Goal: Information Seeking & Learning: Learn about a topic

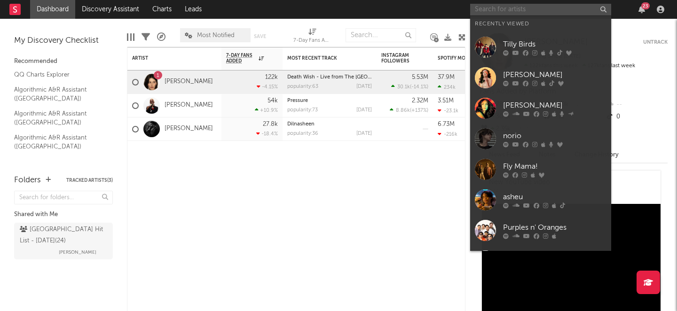
click at [514, 10] on input "text" at bounding box center [540, 10] width 141 height 12
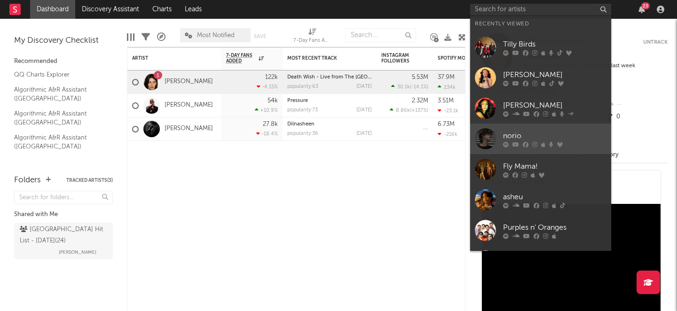
click at [484, 139] on div at bounding box center [485, 138] width 21 height 21
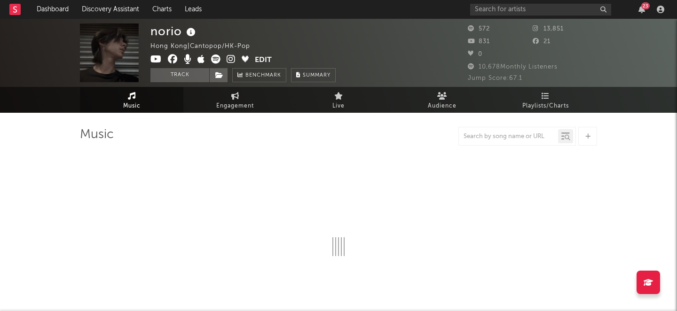
select select "1w"
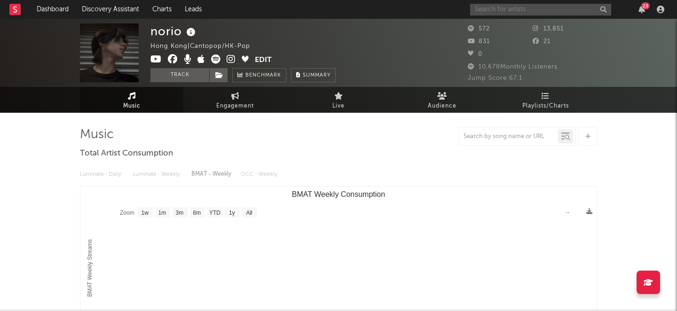
click at [510, 11] on input "text" at bounding box center [540, 10] width 141 height 12
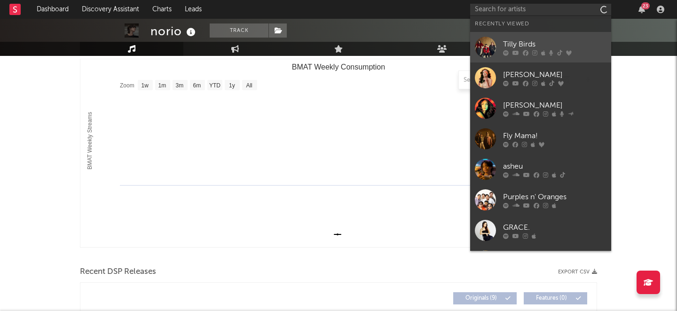
click at [527, 40] on div "Tilly Birds" at bounding box center [554, 44] width 103 height 11
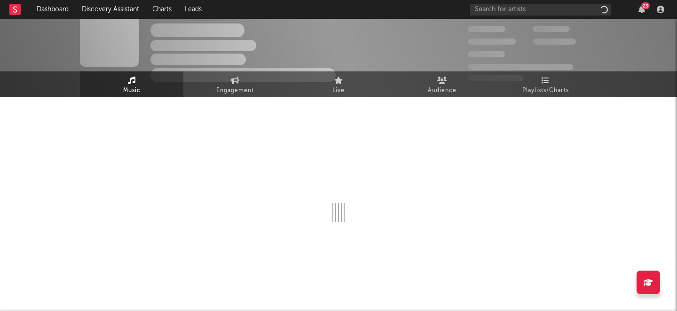
scroll to position [16, 0]
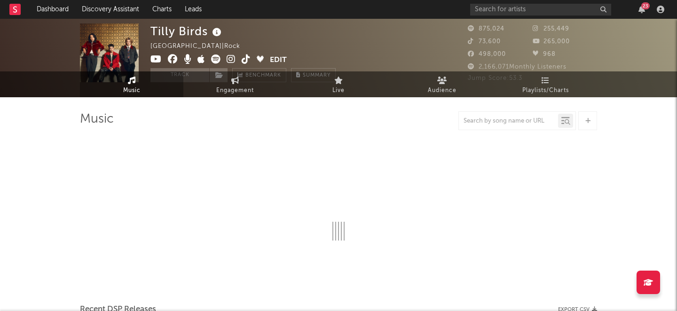
select select "6m"
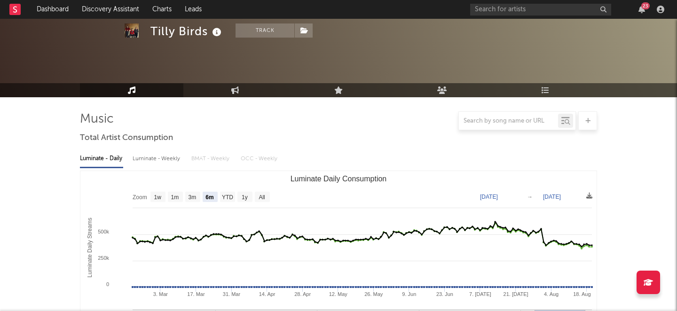
scroll to position [127, 0]
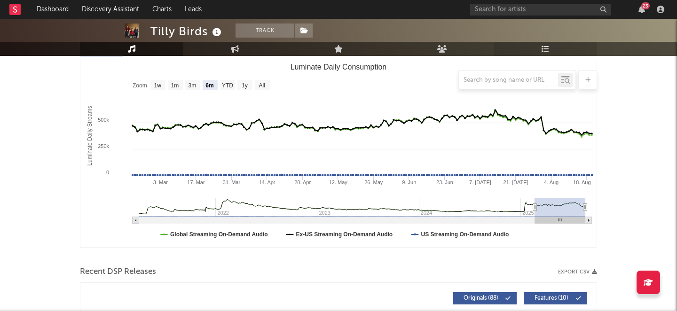
click at [544, 50] on icon at bounding box center [545, 49] width 8 height 8
